Goal: Information Seeking & Learning: Learn about a topic

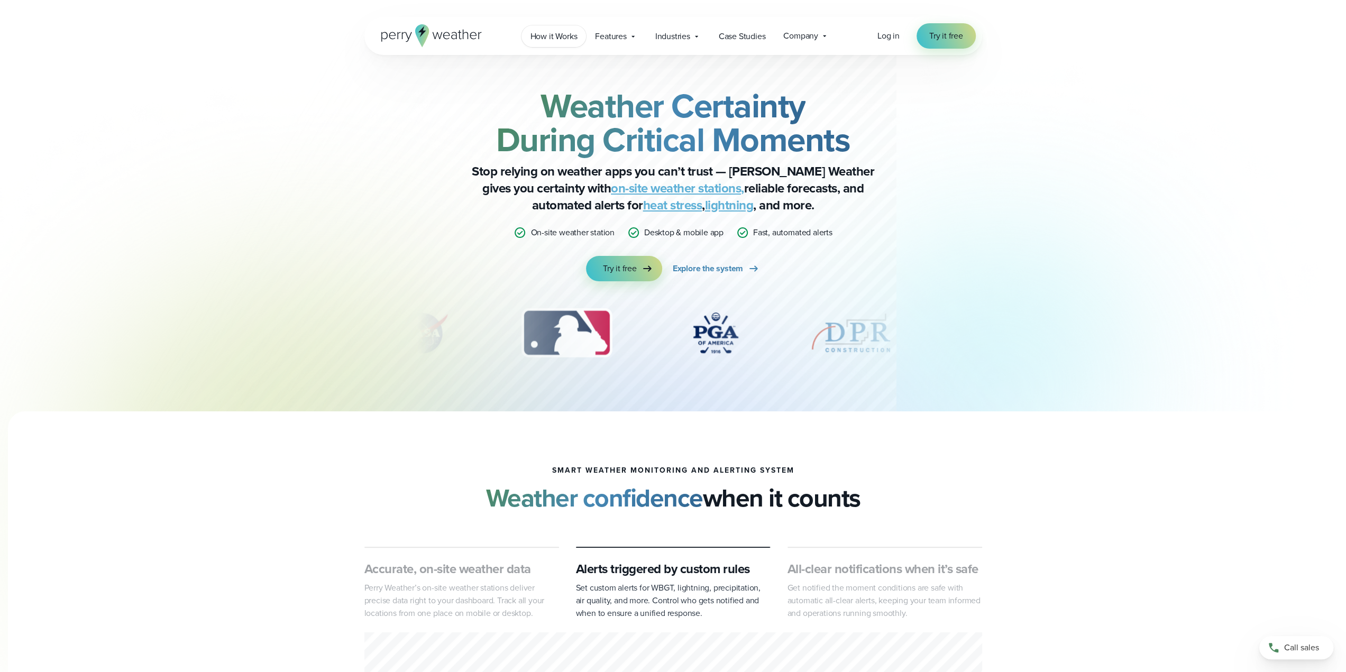
click at [552, 42] on span "How it Works" at bounding box center [554, 36] width 47 height 13
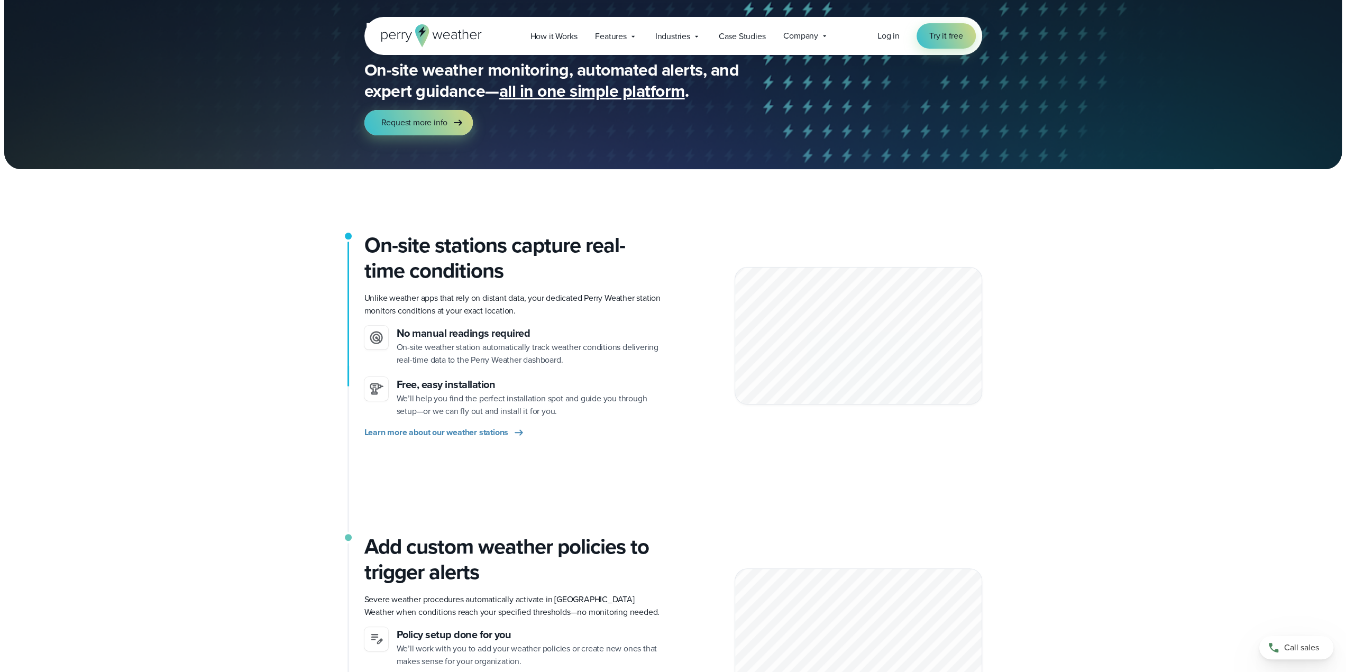
scroll to position [106, 0]
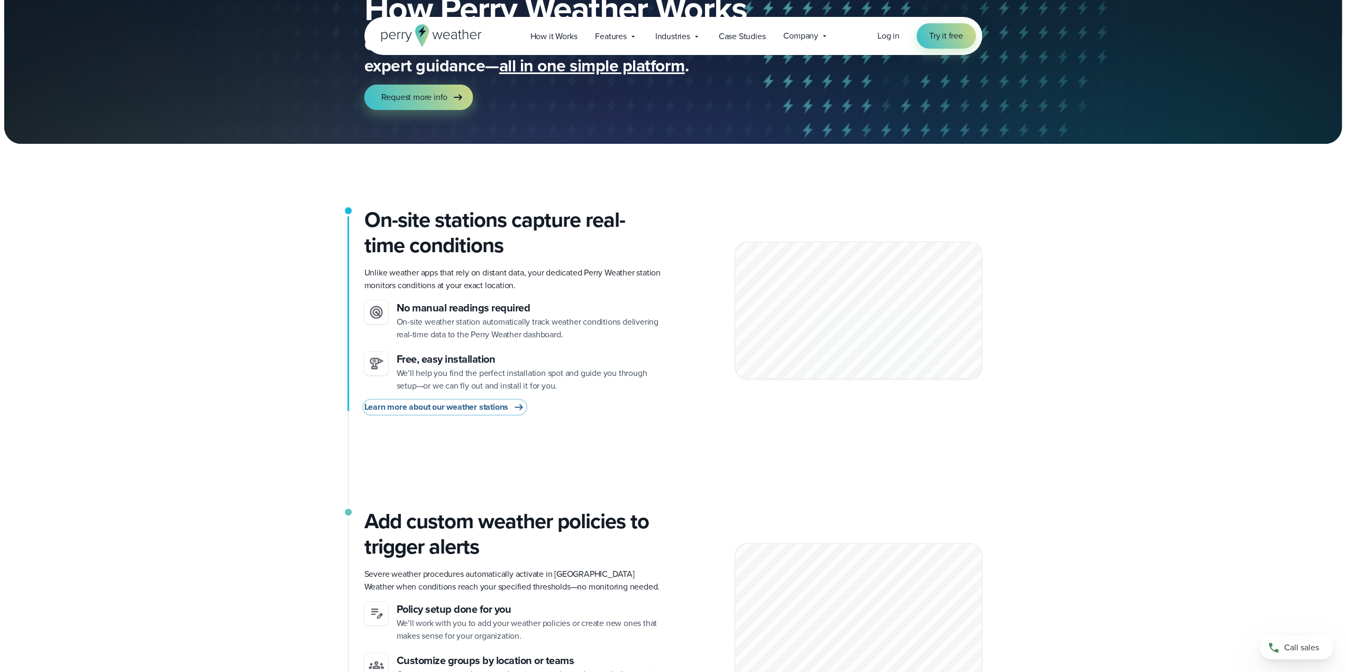
click at [447, 409] on span "Learn more about our weather stations" at bounding box center [436, 407] width 144 height 13
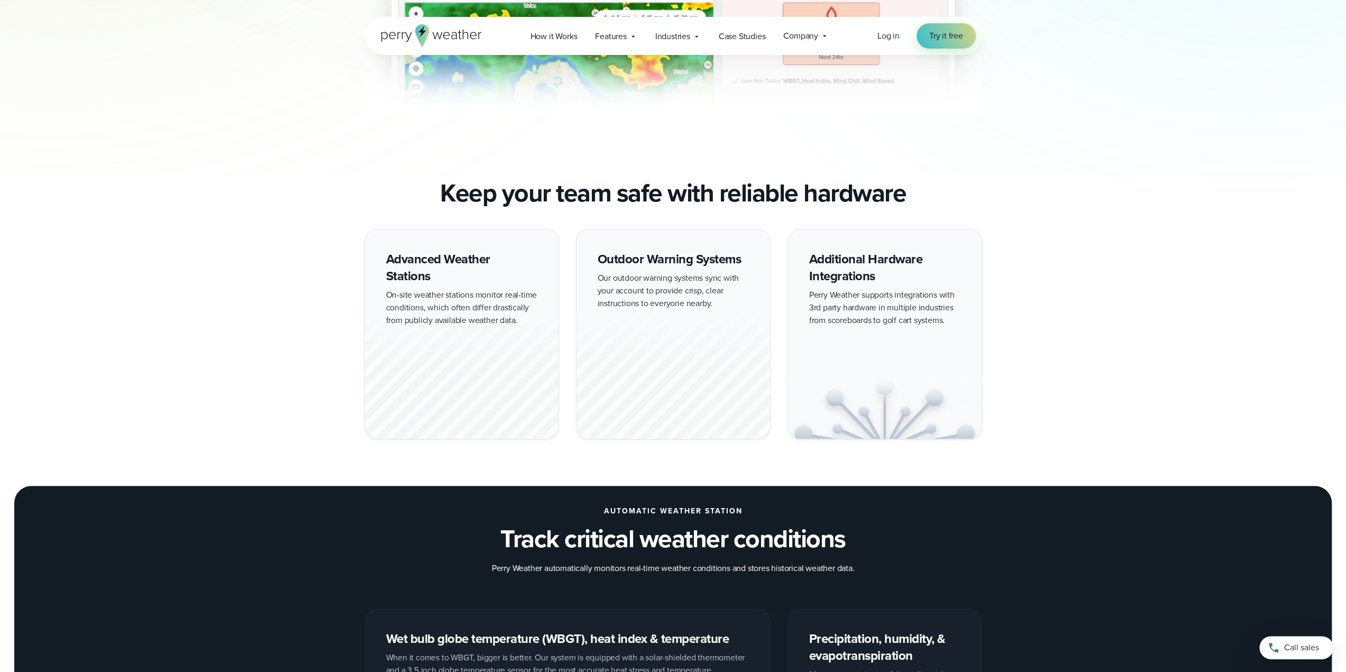
scroll to position [794, 0]
click at [425, 256] on div "Advanced Weather Stations On-site weather stations monitor real-time conditions…" at bounding box center [461, 334] width 195 height 211
click at [436, 313] on div at bounding box center [462, 373] width 194 height 132
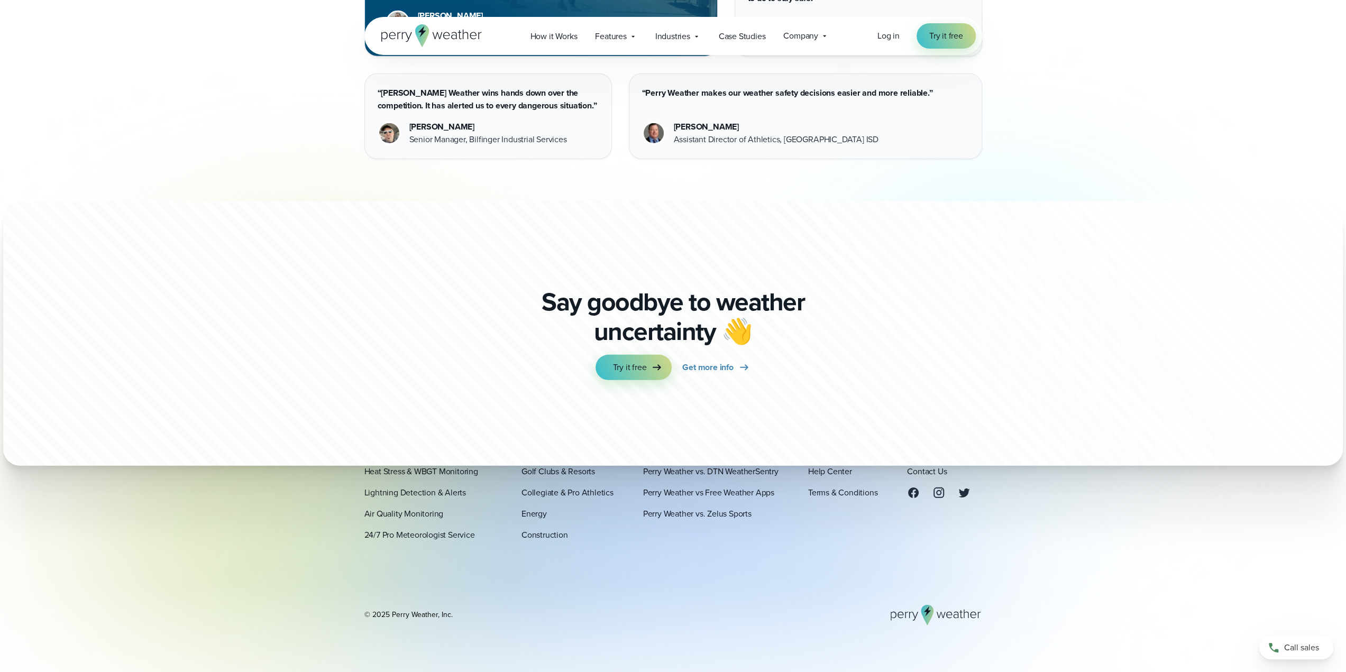
scroll to position [3062, 0]
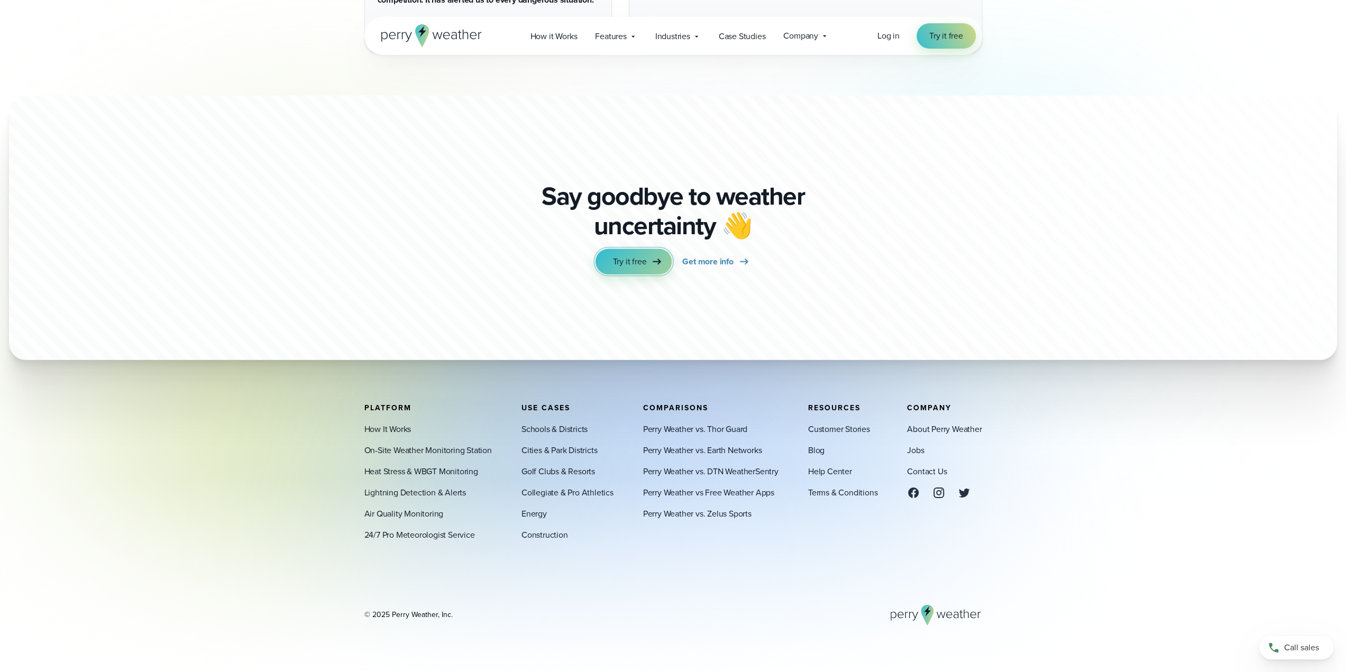
click at [639, 263] on span "Try it free" at bounding box center [630, 262] width 34 height 13
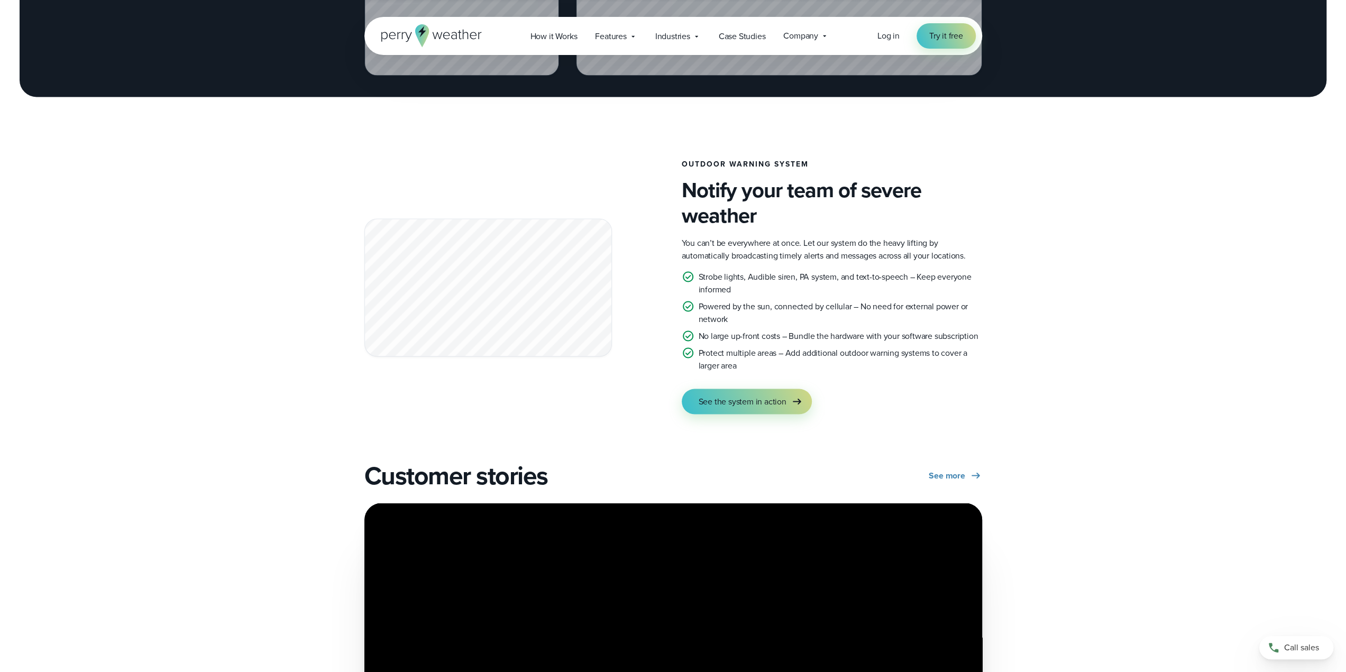
scroll to position [1634, 0]
